Goal: Information Seeking & Learning: Learn about a topic

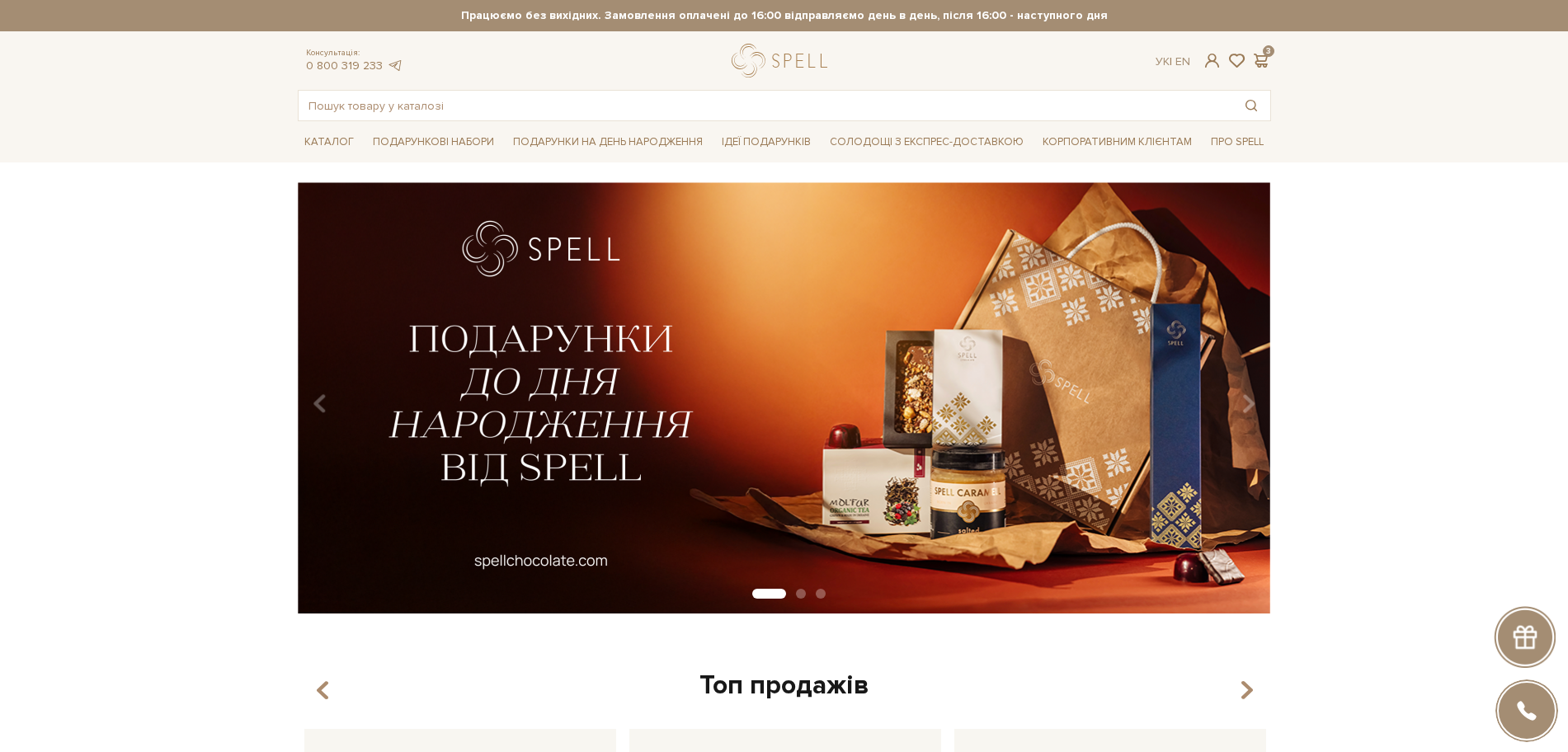
click at [745, 52] on div at bounding box center [784, 60] width 103 height 34
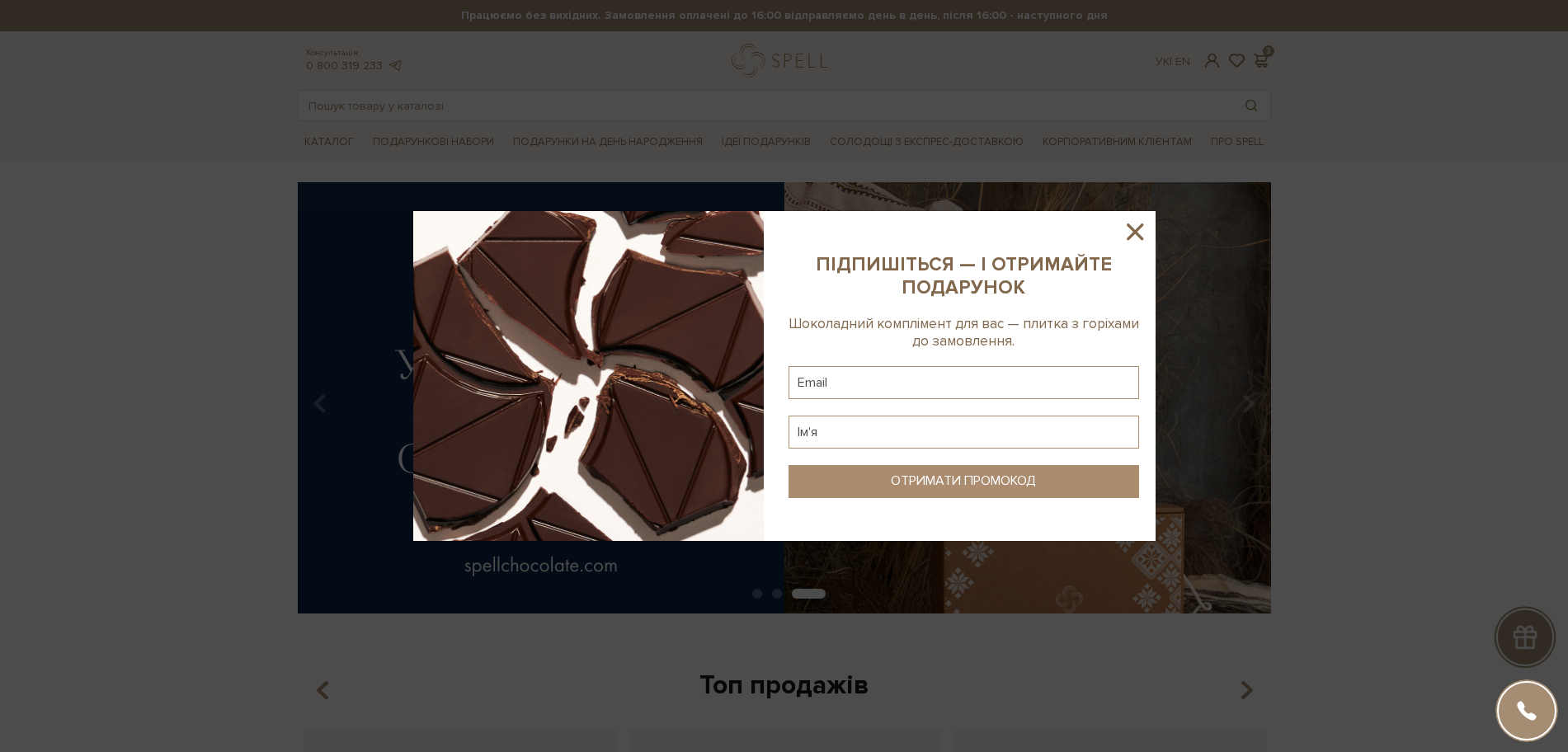
click at [1131, 233] on icon at bounding box center [1135, 232] width 28 height 28
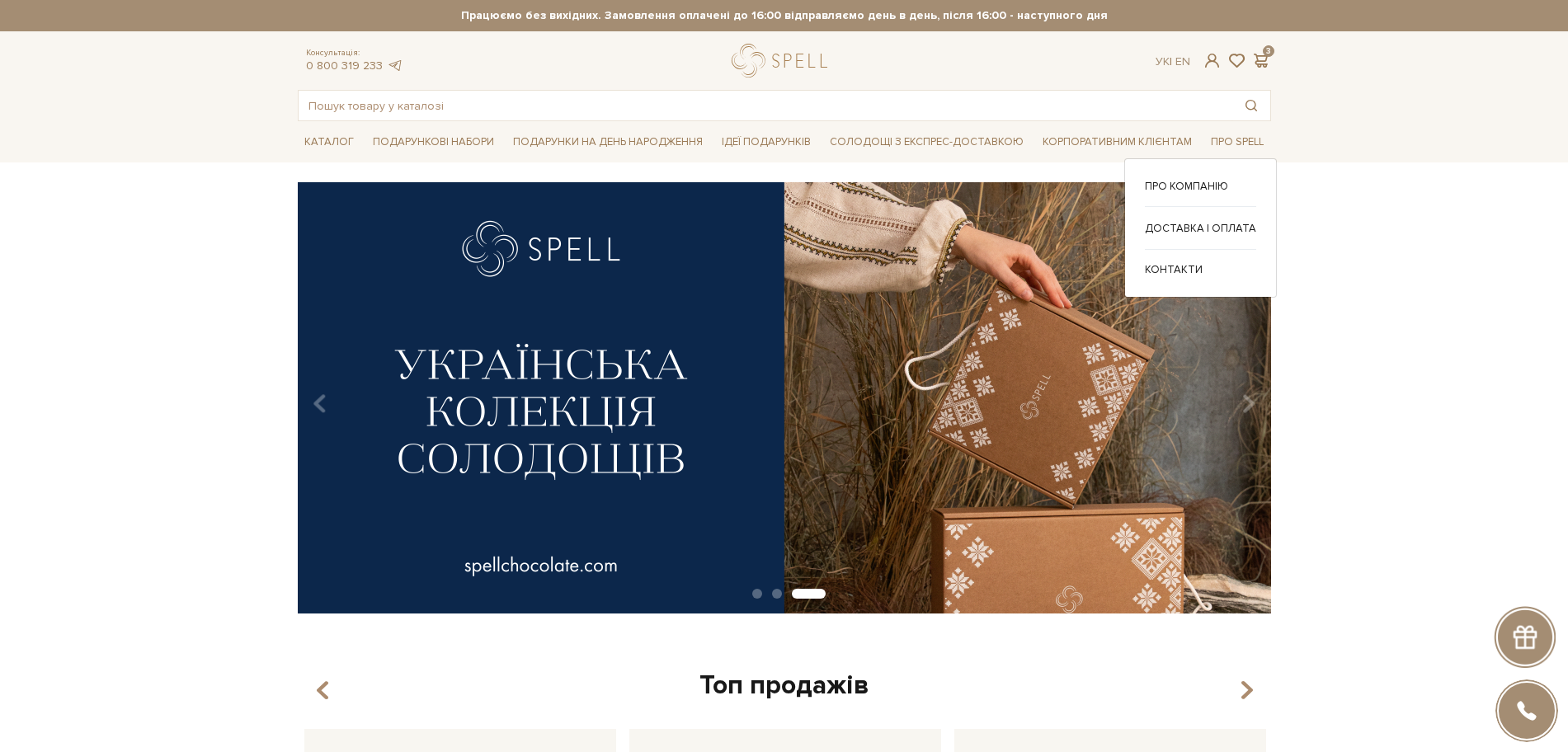
click at [1205, 177] on div "Про компанію Доставка і оплата" at bounding box center [1200, 228] width 152 height 140
click at [1205, 179] on div "Про компанію Доставка і оплата" at bounding box center [1200, 228] width 152 height 140
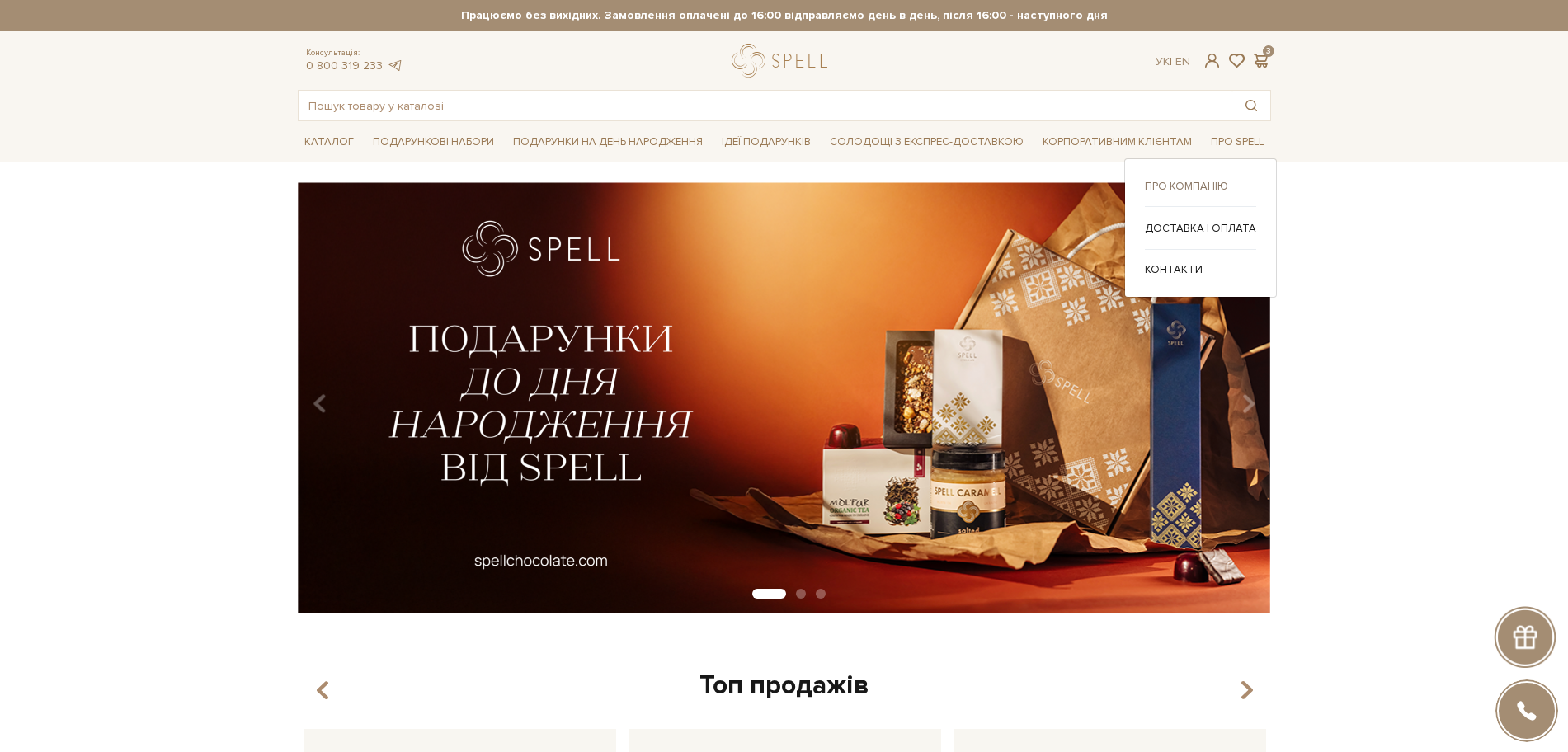
click at [1201, 188] on link "Про компанію" at bounding box center [1200, 186] width 112 height 15
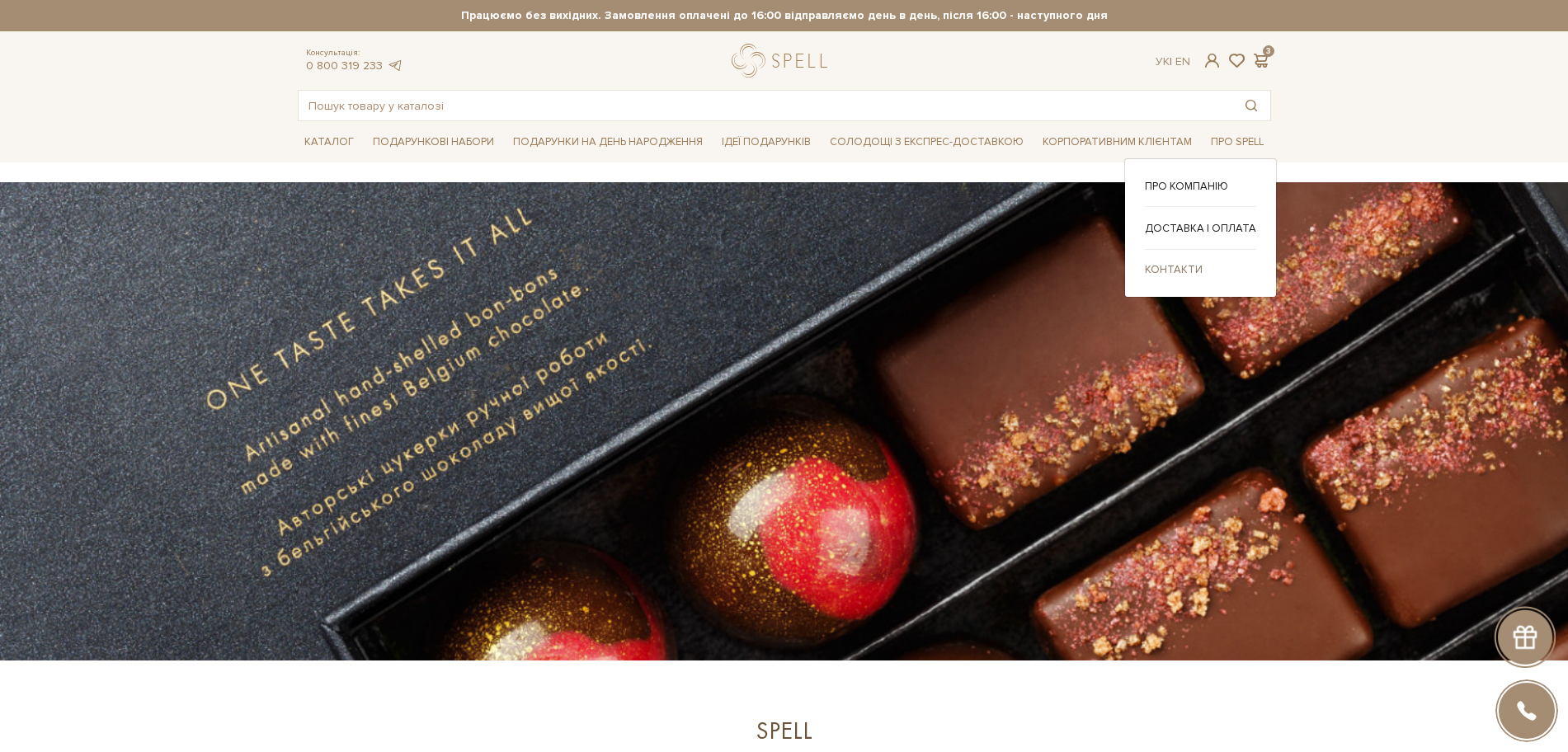
click at [1178, 262] on link "Контакти" at bounding box center [1200, 269] width 112 height 15
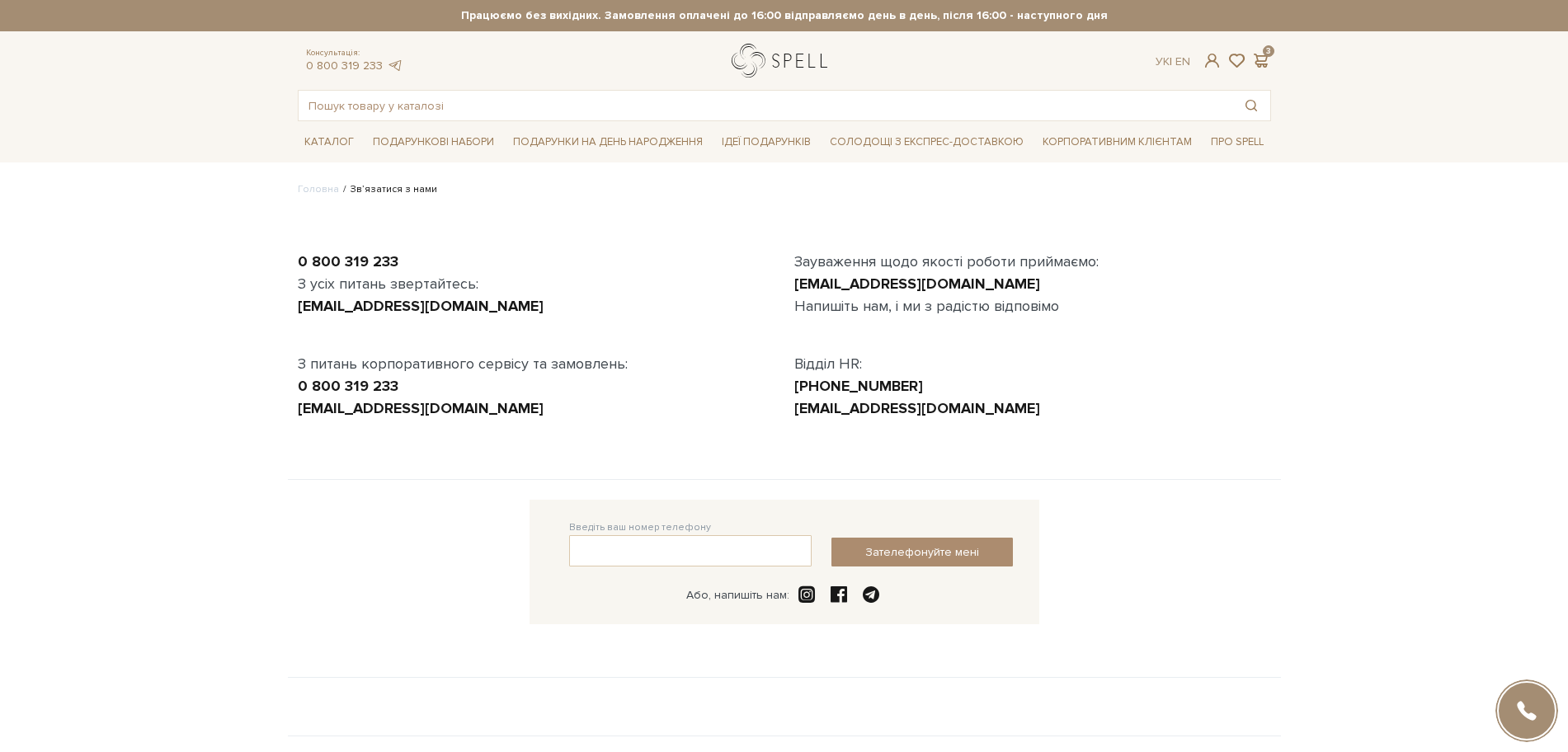
click at [777, 47] on link "logo" at bounding box center [784, 60] width 103 height 34
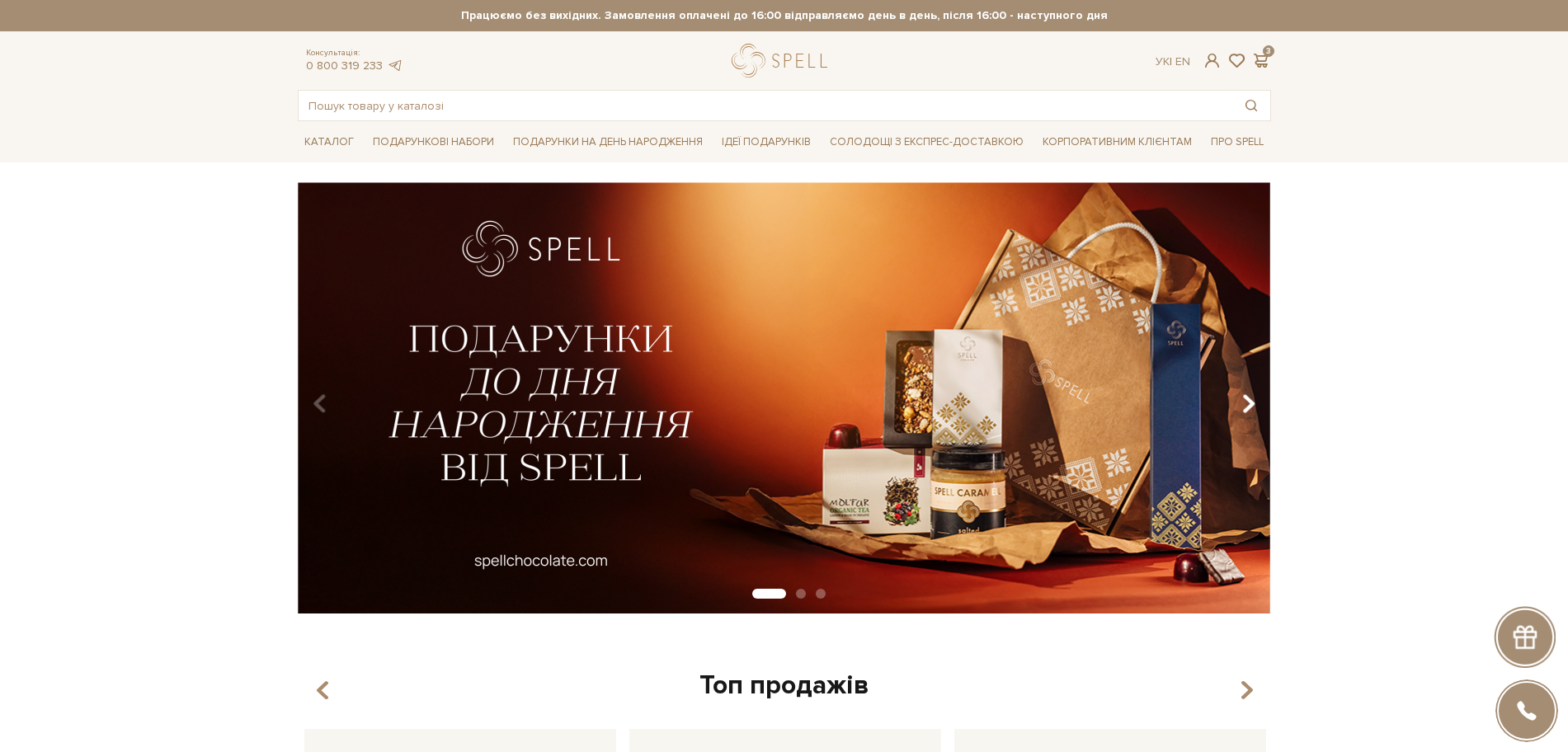
click at [1238, 396] on button "Carousel Navigation" at bounding box center [1245, 404] width 23 height 38
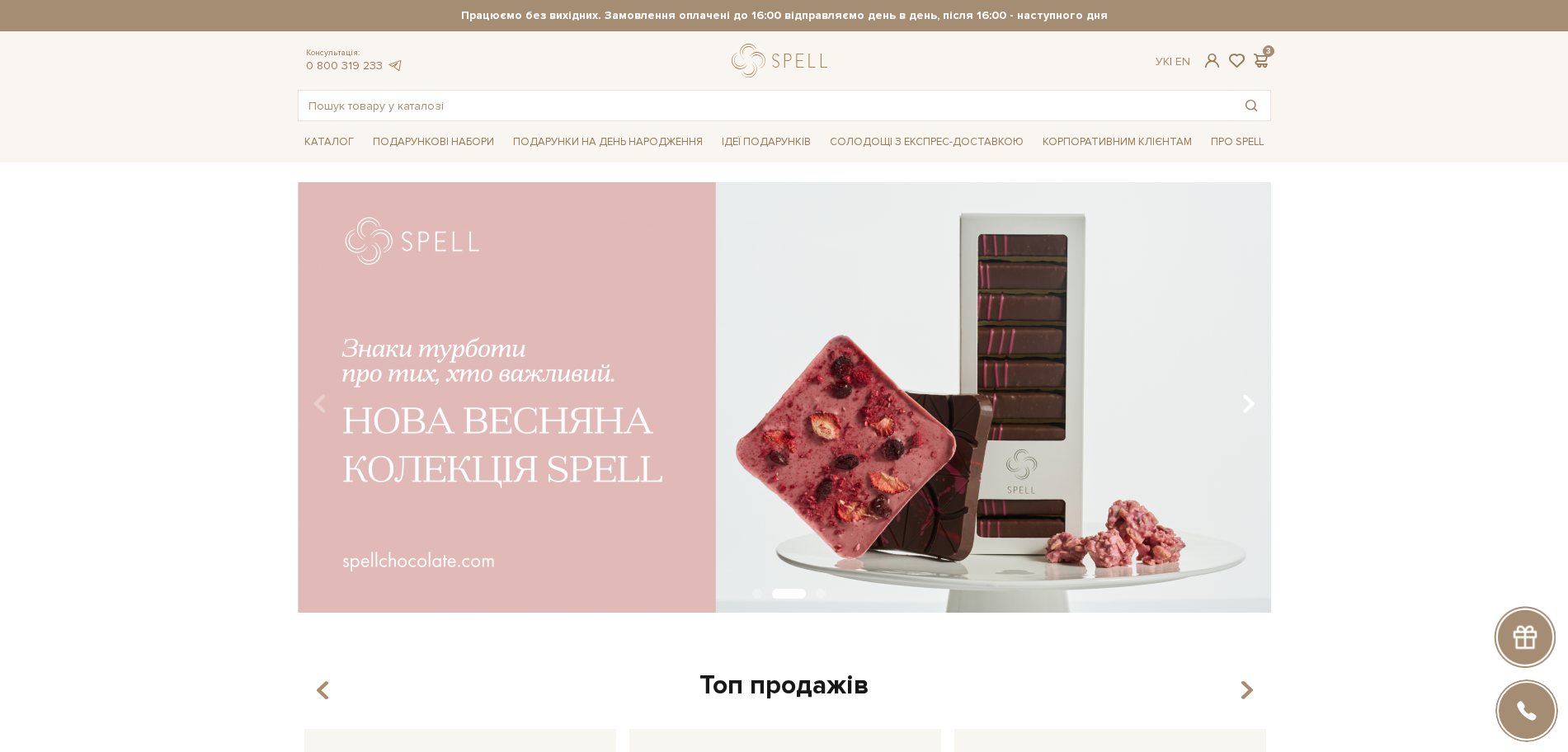
click at [1235, 410] on button "Carousel Navigation" at bounding box center [1245, 404] width 23 height 38
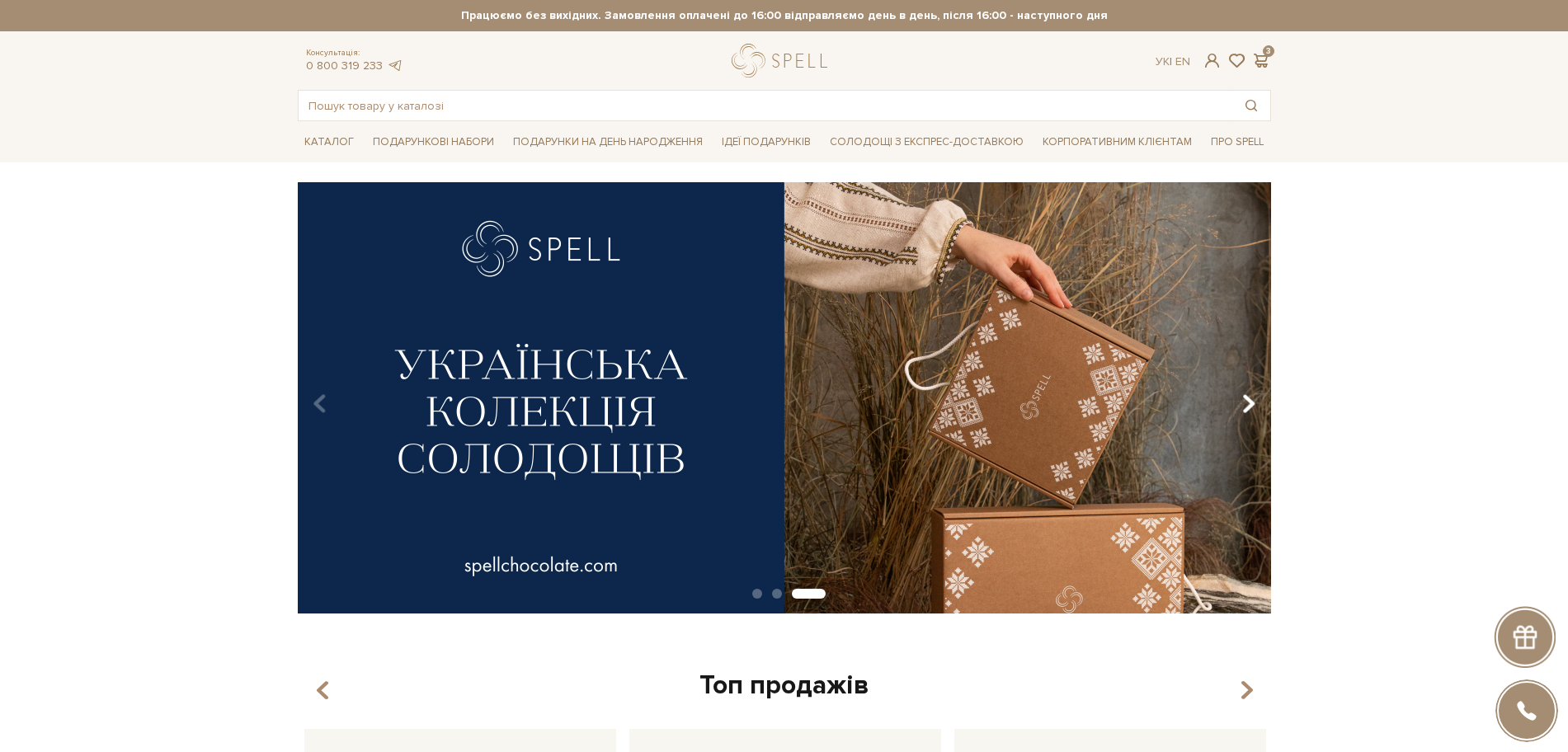
click at [1235, 410] on button "Carousel Navigation" at bounding box center [1245, 404] width 23 height 38
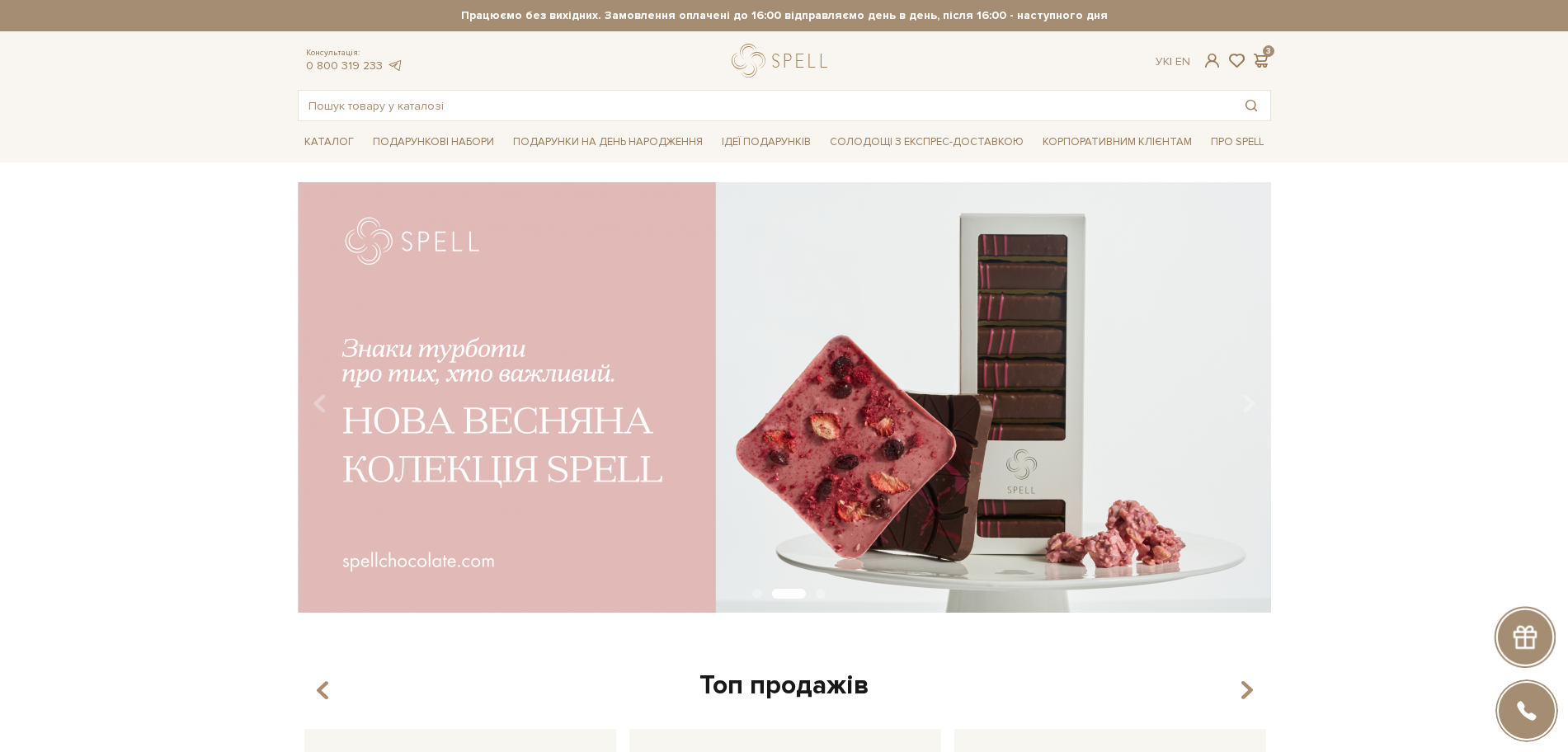
click at [762, 52] on div at bounding box center [784, 60] width 103 height 34
click at [1001, 469] on div at bounding box center [792, 398] width 4949 height 431
click at [828, 593] on div "Carousel Pagination" at bounding box center [784, 595] width 973 height 15
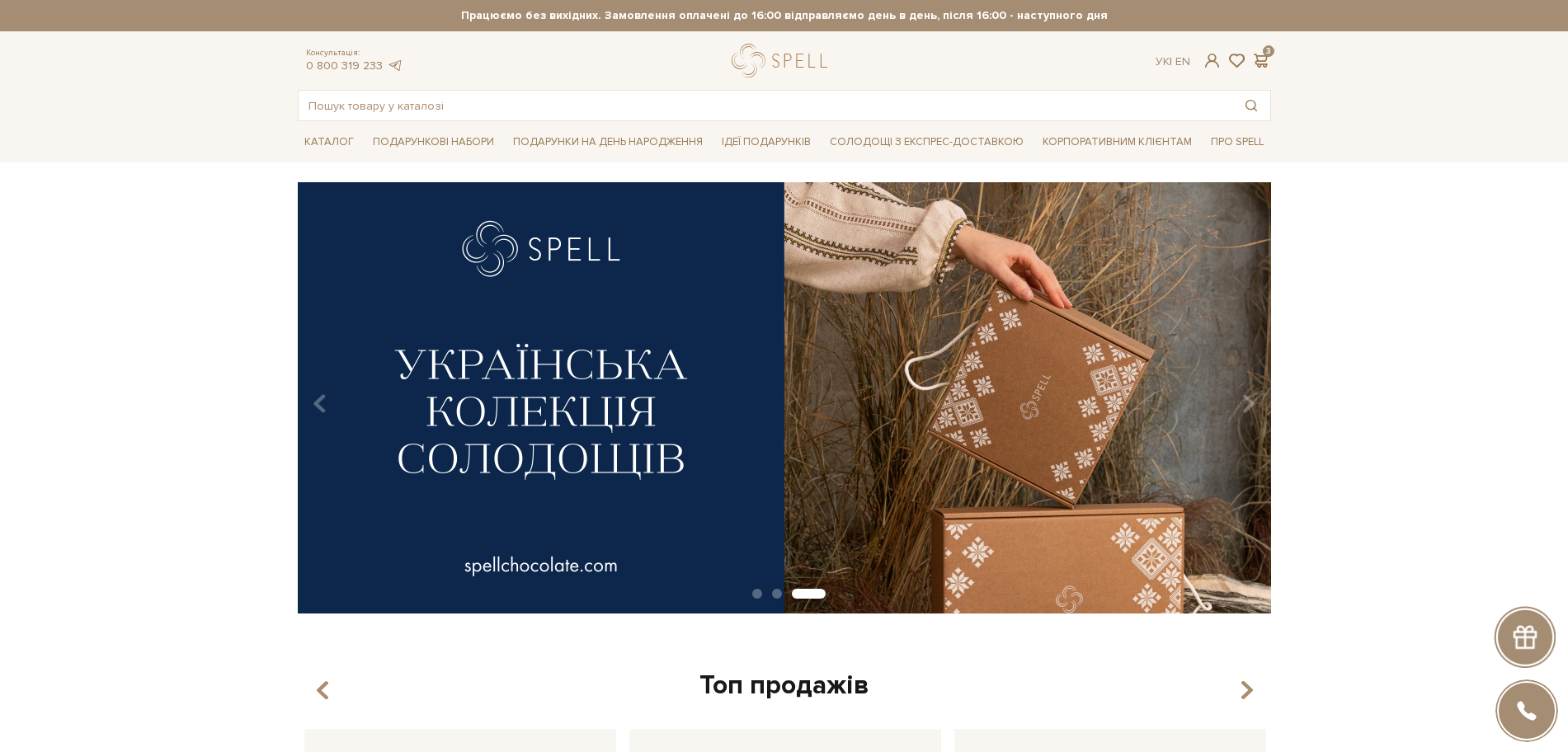
click at [772, 604] on img at bounding box center [784, 398] width 973 height 431
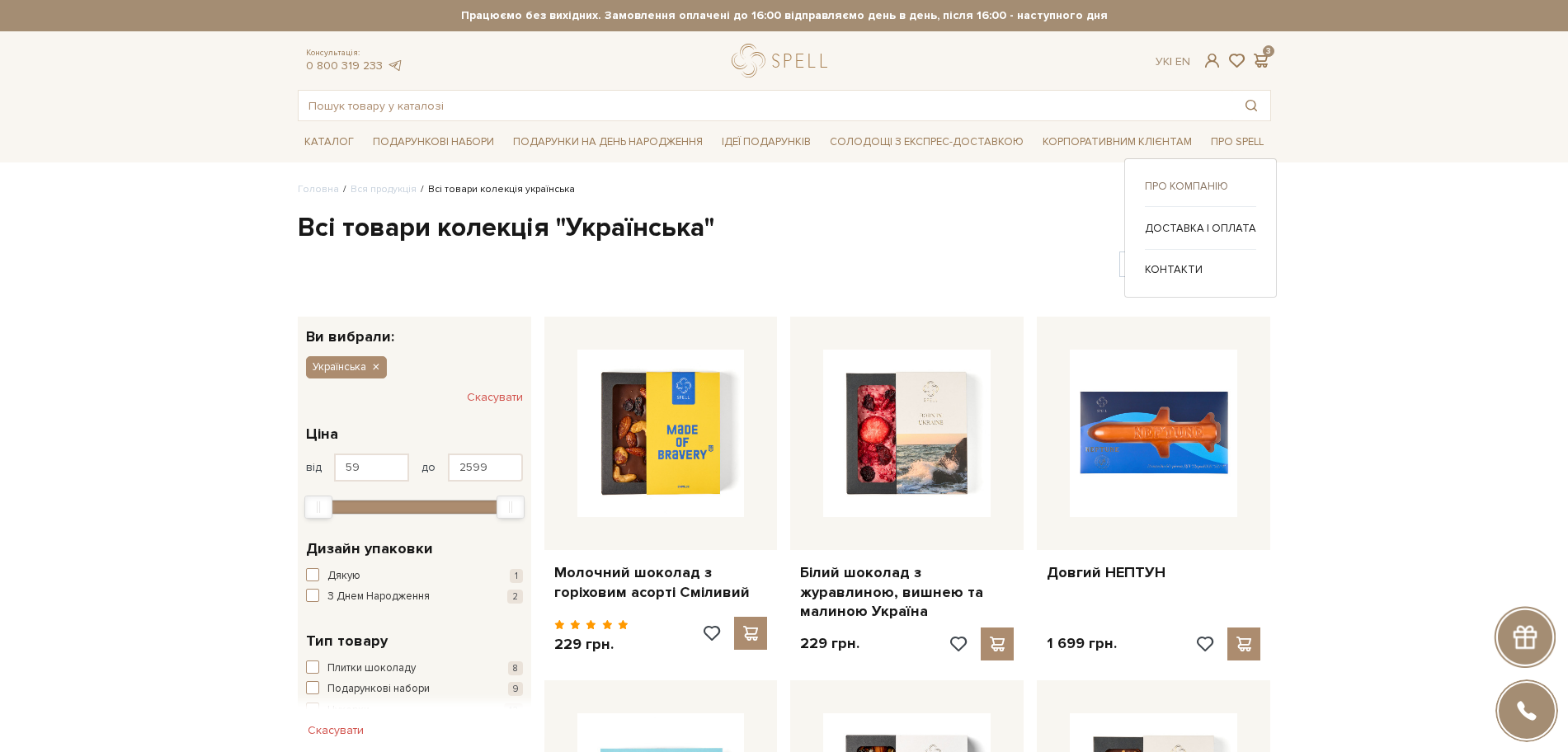
click at [1205, 179] on link "Про компанію" at bounding box center [1200, 186] width 112 height 15
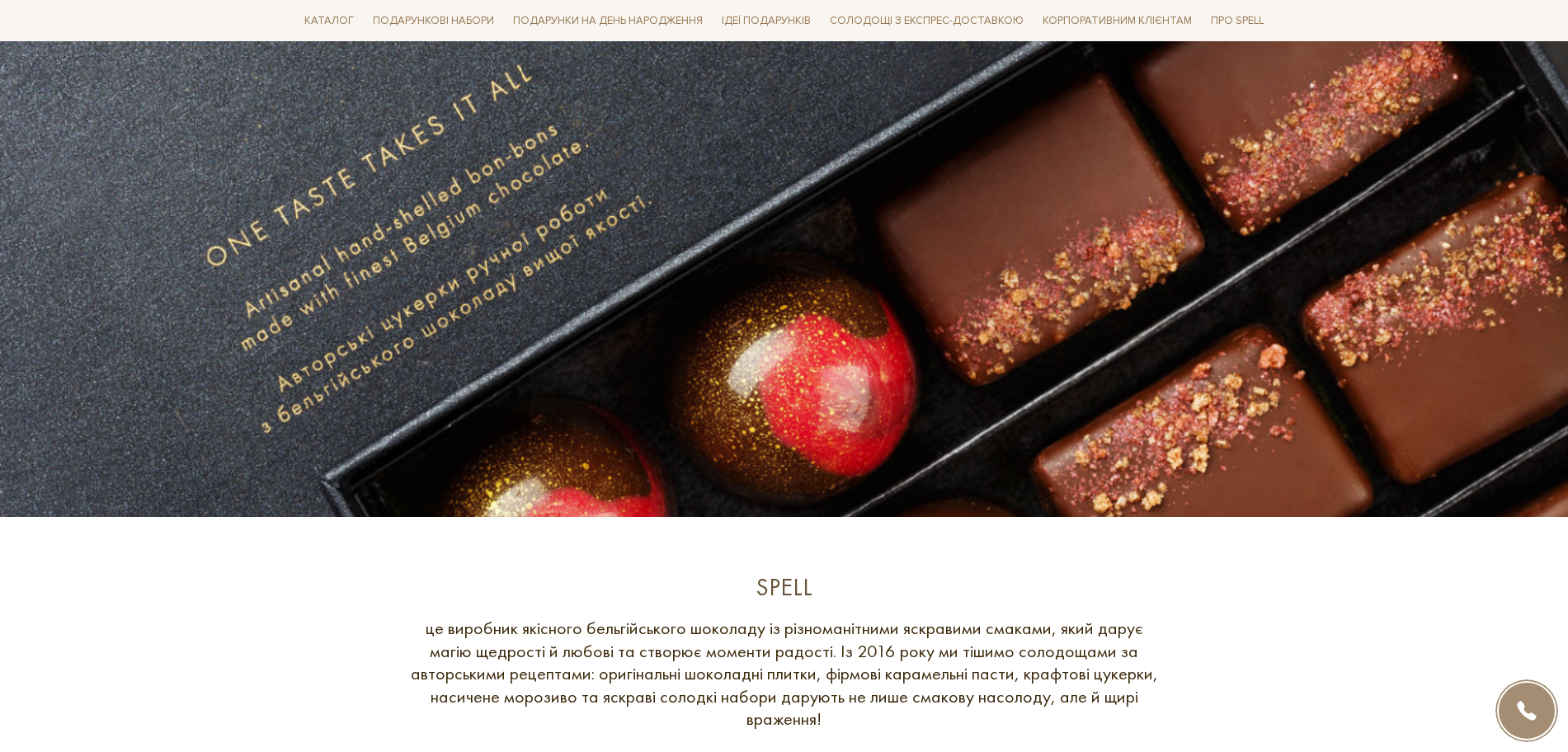
scroll to position [618, 0]
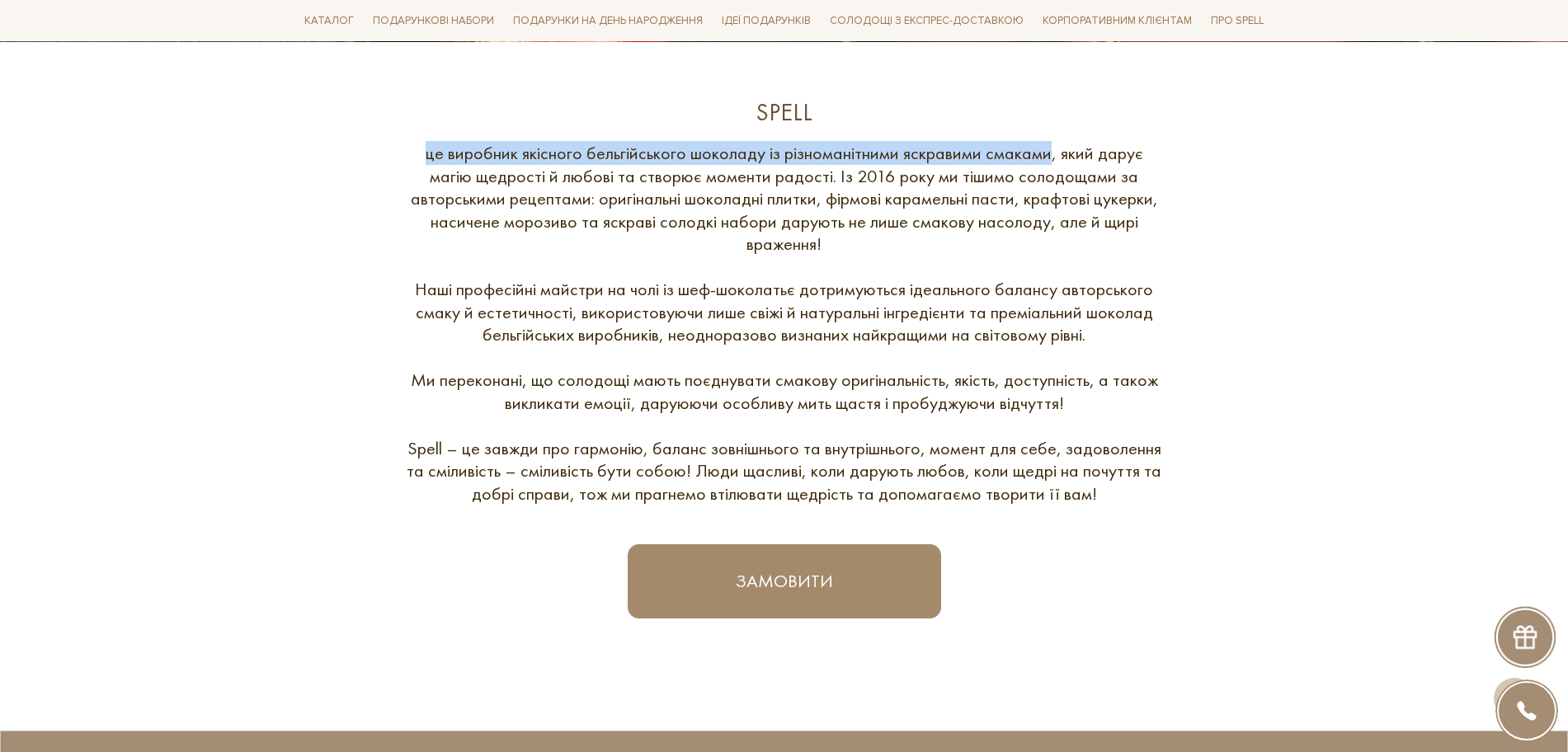
drag, startPoint x: 430, startPoint y: 153, endPoint x: 1047, endPoint y: 154, distance: 617.0
click at [1047, 154] on div "це виробник якісного бельгійського шоколаду із різноманітними яскравими смаками…" at bounding box center [784, 323] width 759 height 363
copy div "це виробник якісного бельгійського шоколаду із різноманітними яскравими смаками"
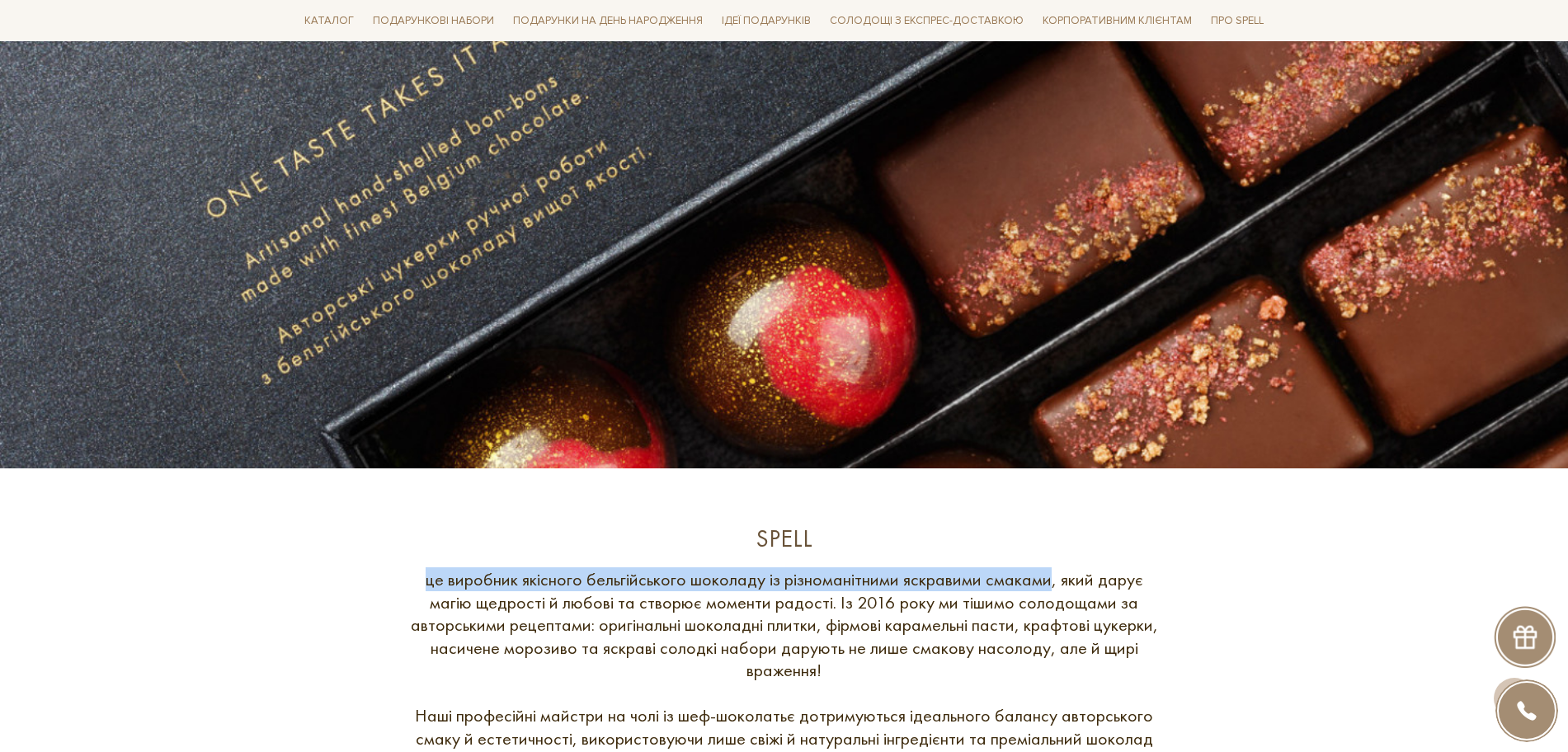
scroll to position [0, 0]
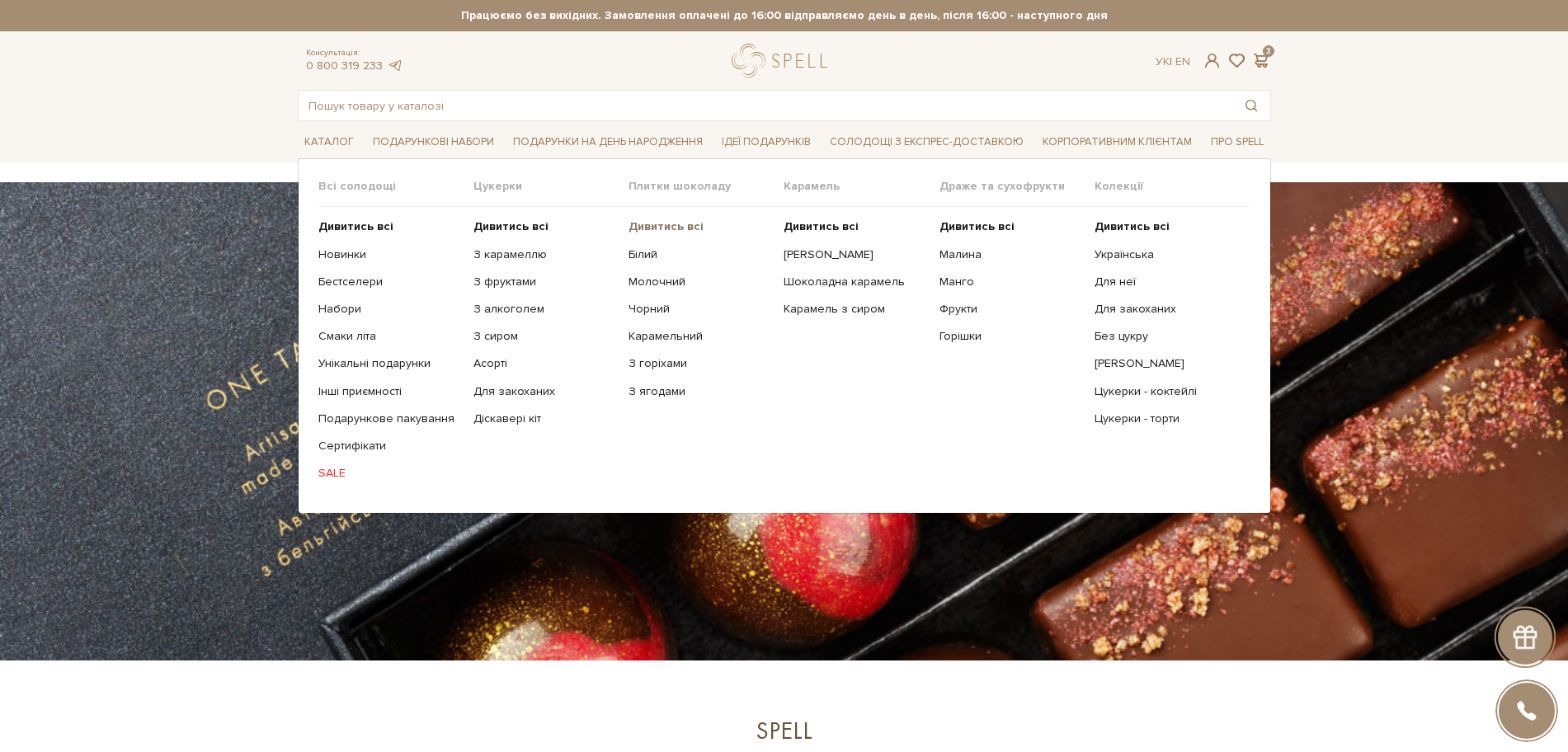
click at [663, 225] on b "Дивитись всі" at bounding box center [666, 227] width 75 height 14
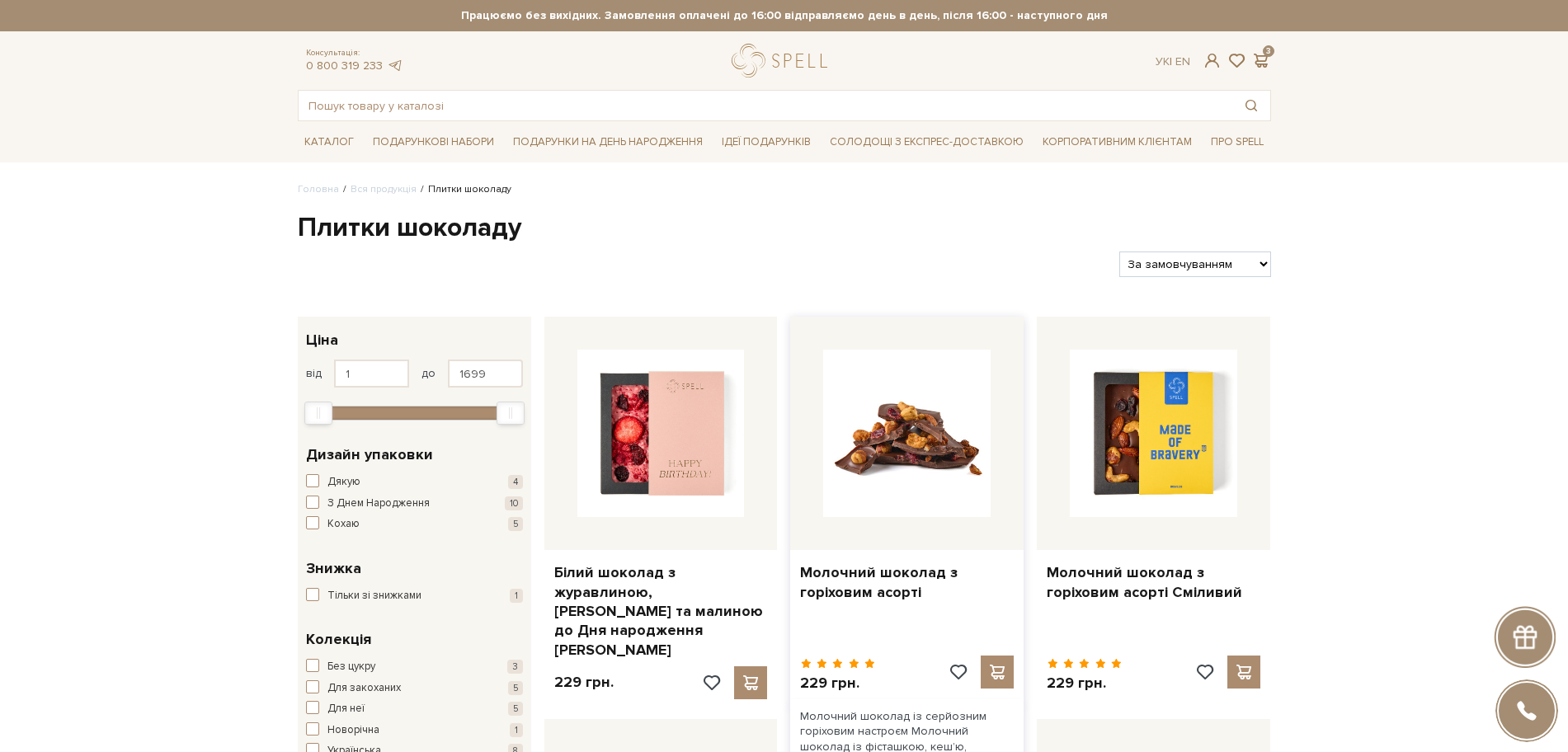
click at [900, 456] on img at bounding box center [906, 433] width 167 height 167
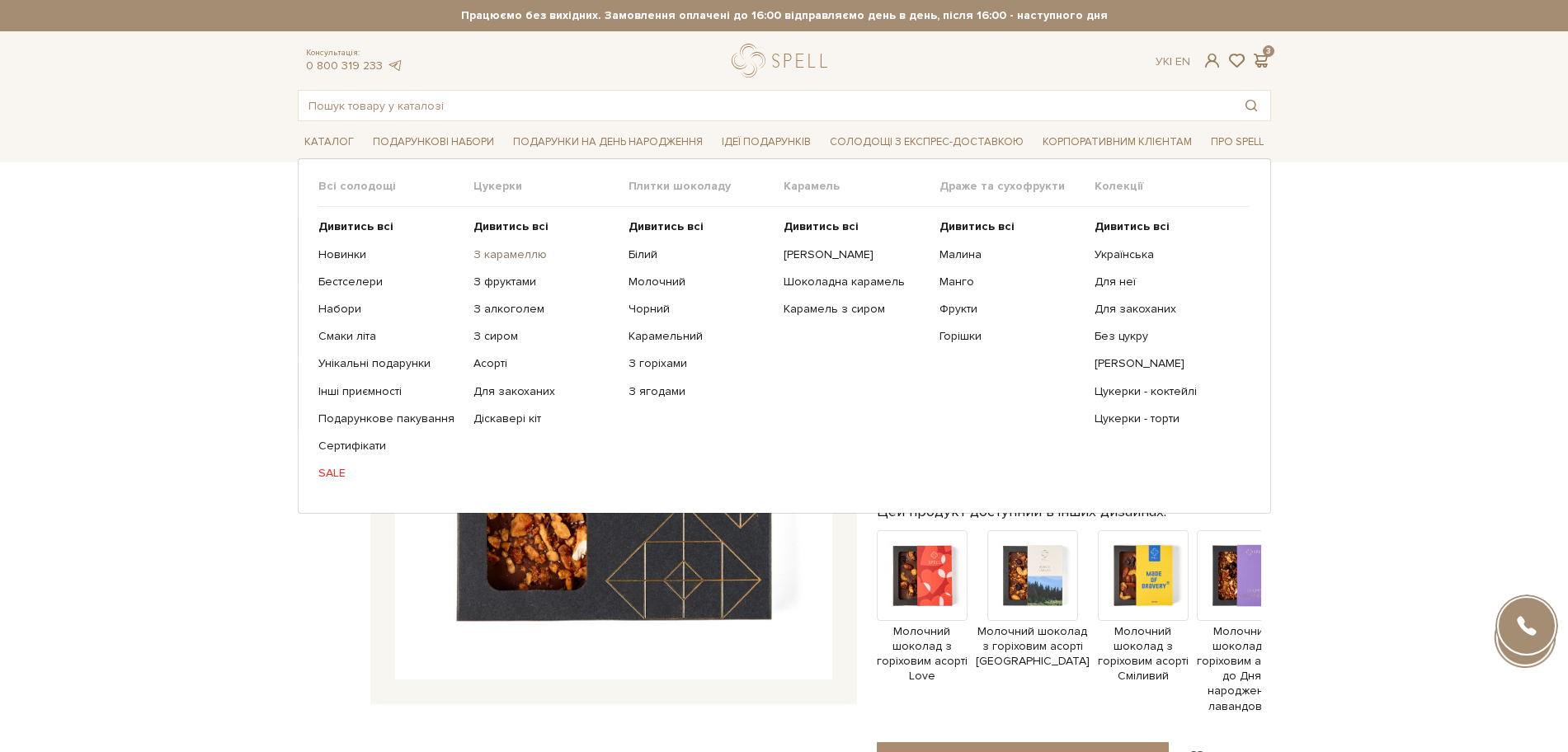
click at [522, 256] on link "З карамеллю" at bounding box center [545, 254] width 142 height 15
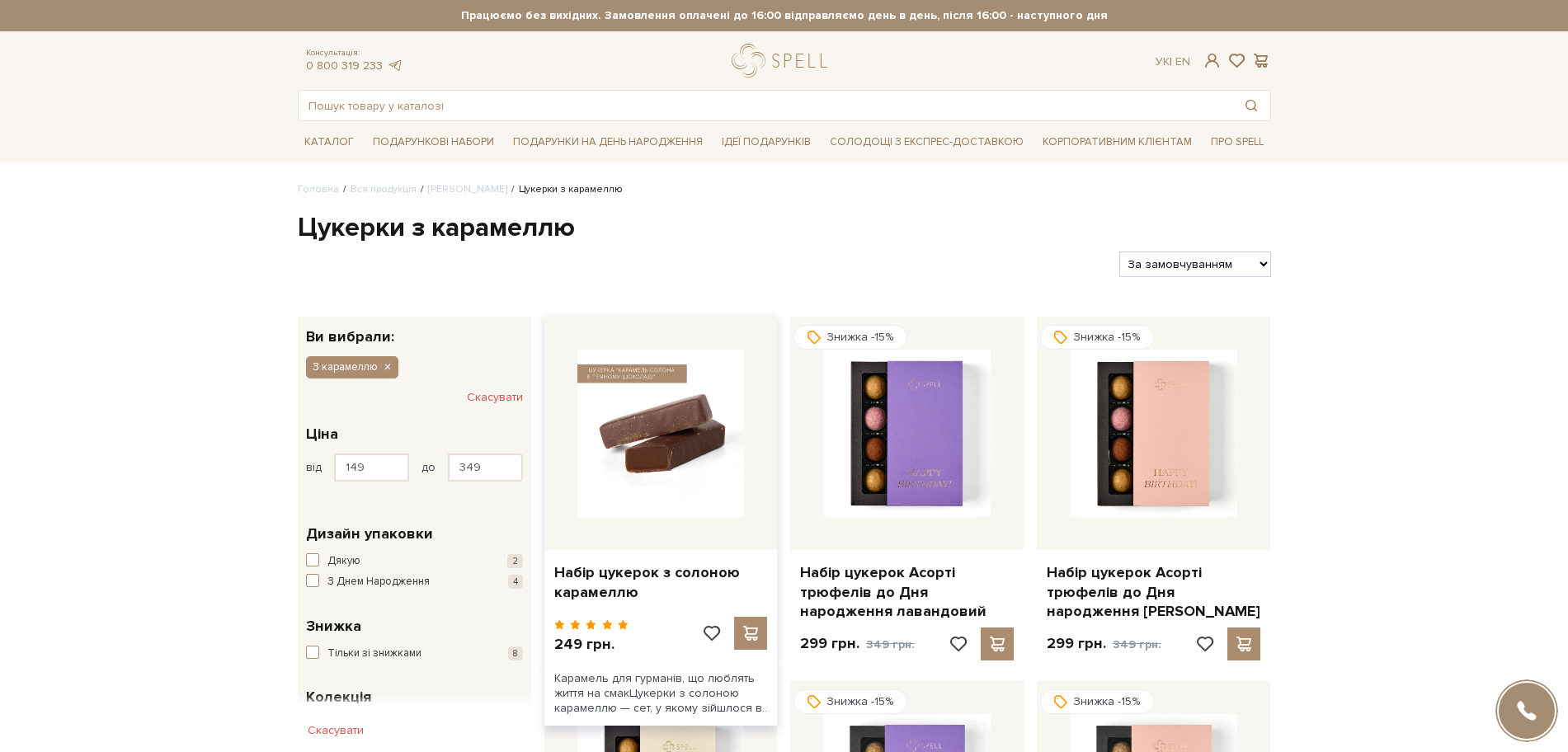
click at [646, 442] on img at bounding box center [661, 433] width 167 height 167
